Goal: Task Accomplishment & Management: Use online tool/utility

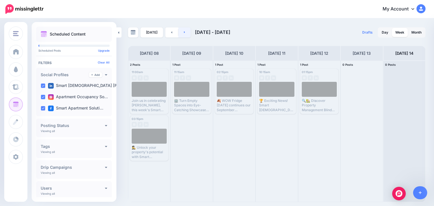
click at [184, 31] on link at bounding box center [184, 32] width 13 height 10
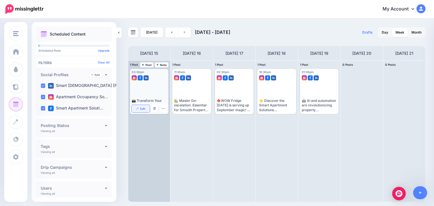
click at [140, 110] on span "Edit" at bounding box center [142, 108] width 5 height 3
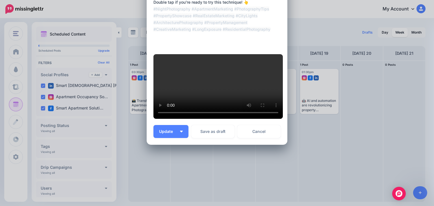
scroll to position [233, 0]
click at [164, 130] on span "Update" at bounding box center [168, 132] width 18 height 4
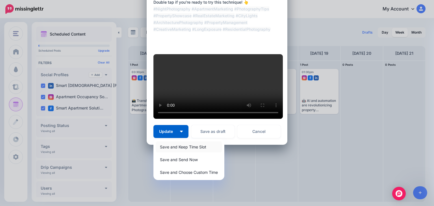
click at [167, 146] on link "Save and Keep Time Slot" at bounding box center [189, 147] width 66 height 11
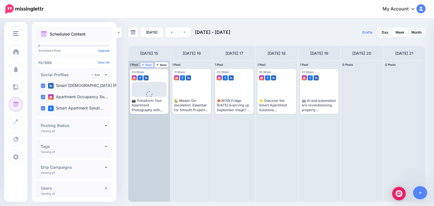
click at [145, 65] on span "Post" at bounding box center [147, 65] width 10 height 3
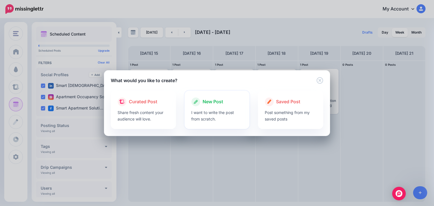
click at [210, 107] on div at bounding box center [217, 108] width 52 height 3
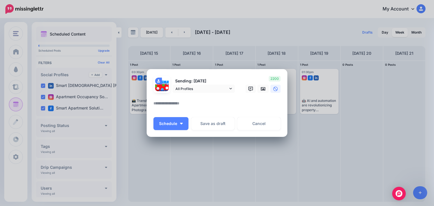
click at [168, 106] on textarea at bounding box center [218, 105] width 130 height 11
paste textarea "**********"
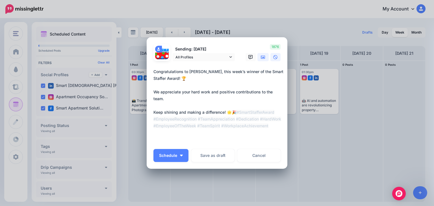
click at [262, 56] on icon at bounding box center [263, 56] width 5 height 3
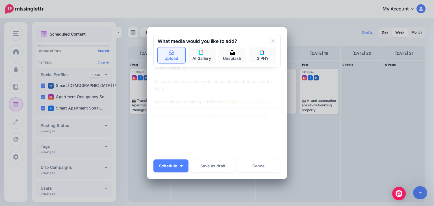
click at [169, 52] on icon at bounding box center [172, 51] width 6 height 5
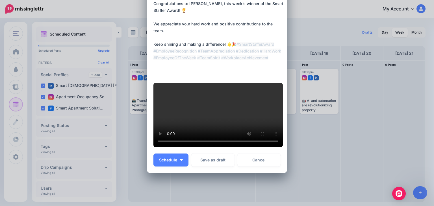
scroll to position [42, 0]
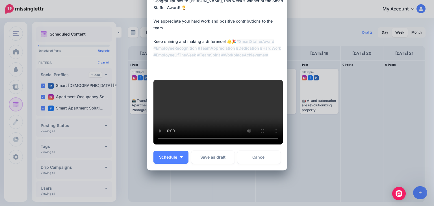
click at [241, 41] on textarea "**********" at bounding box center [218, 34] width 130 height 75
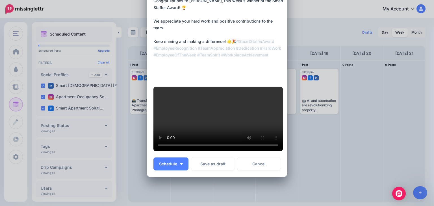
type textarea "**********"
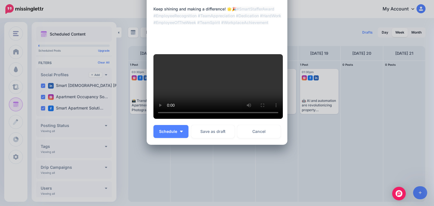
scroll to position [109, 0]
click at [158, 138] on button "Schedule" at bounding box center [170, 131] width 35 height 13
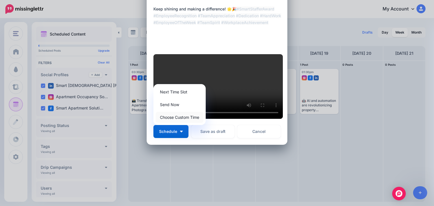
click at [168, 123] on link "Choose Custom Time" at bounding box center [180, 117] width 48 height 11
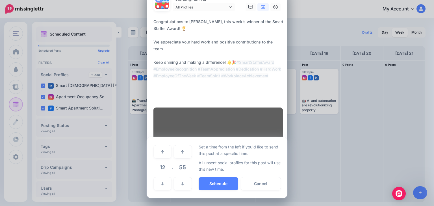
scroll to position [85, 0]
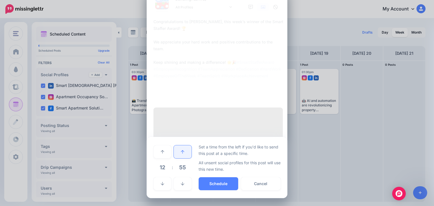
click at [178, 154] on link at bounding box center [183, 152] width 18 height 13
click at [181, 154] on icon at bounding box center [182, 152] width 3 height 4
click at [181, 153] on icon at bounding box center [182, 152] width 3 height 4
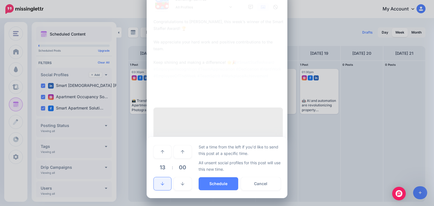
click at [164, 183] on link at bounding box center [163, 183] width 18 height 13
click at [207, 183] on button "Schedule" at bounding box center [219, 183] width 40 height 13
